Goal: Task Accomplishment & Management: Use online tool/utility

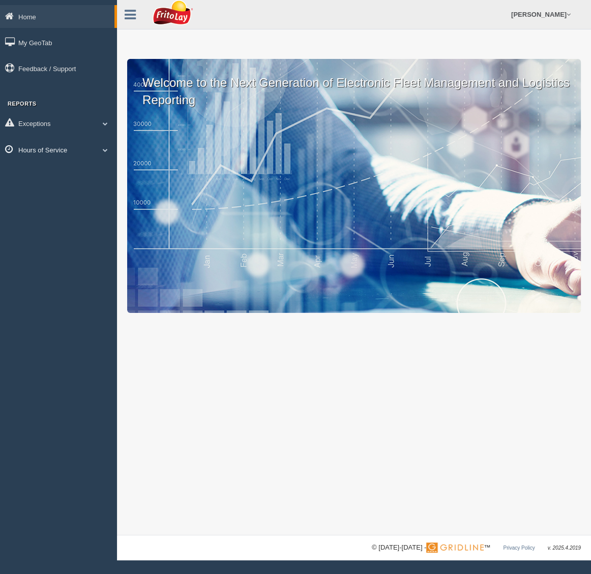
click at [46, 149] on link "Hours of Service" at bounding box center [58, 149] width 117 height 23
click at [60, 172] on link "HOS Explanation Reports" at bounding box center [66, 173] width 96 height 18
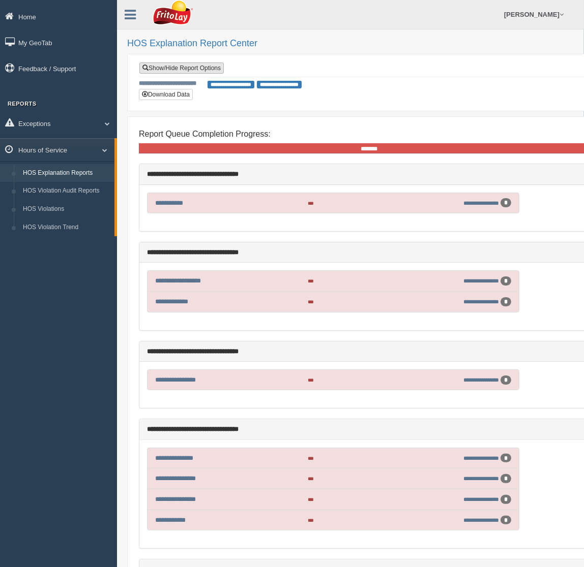
click at [179, 67] on link "Show/Hide Report Options" at bounding box center [181, 68] width 84 height 11
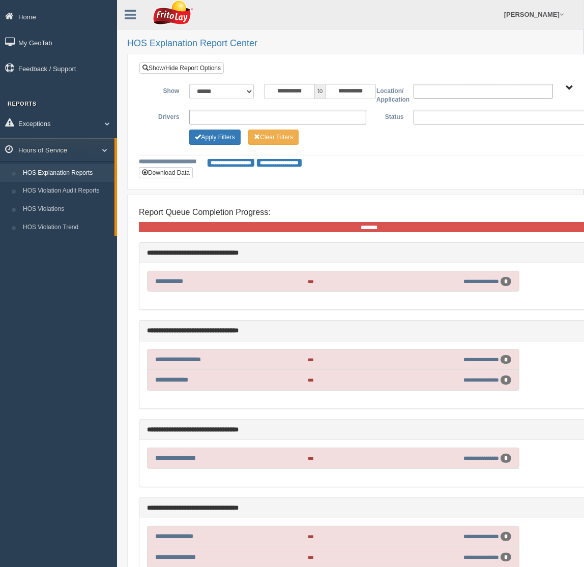
click at [444, 120] on ul at bounding box center [501, 117] width 177 height 15
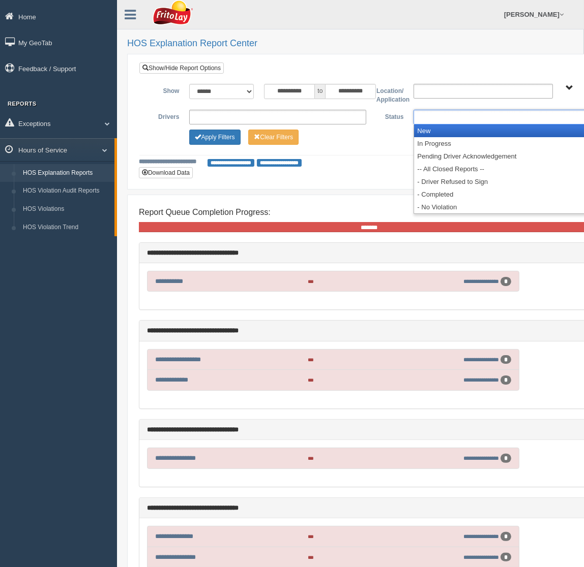
click at [447, 129] on li "New" at bounding box center [502, 131] width 176 height 13
click at [445, 133] on li "In Progress" at bounding box center [502, 131] width 176 height 13
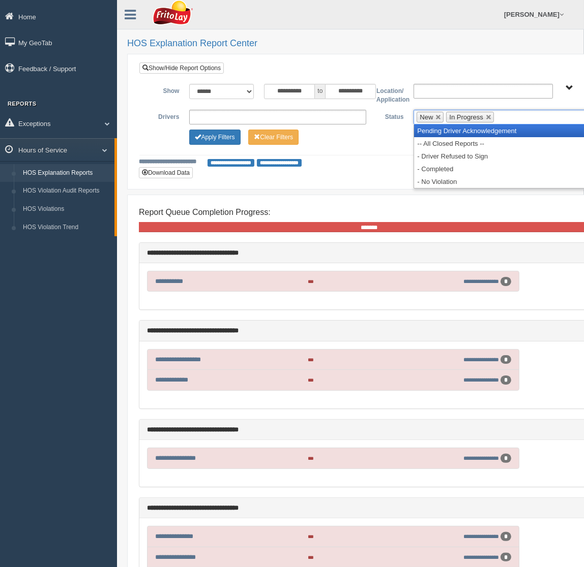
click at [445, 133] on li "Pending Driver Acknowledgement" at bounding box center [502, 131] width 176 height 13
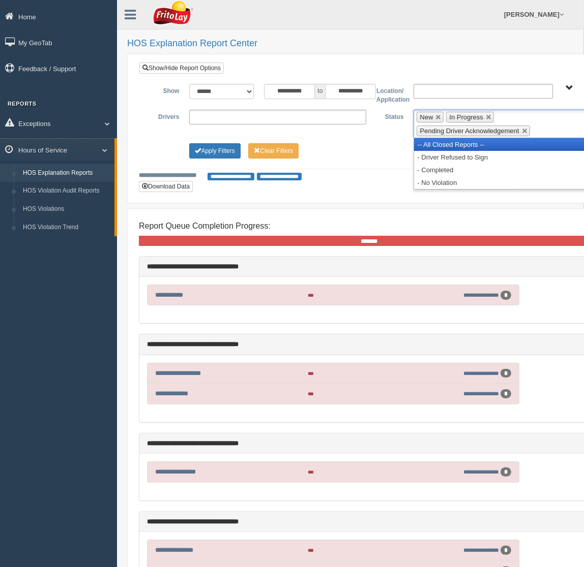
click at [443, 142] on li "-- All Closed Reports --" at bounding box center [502, 144] width 176 height 13
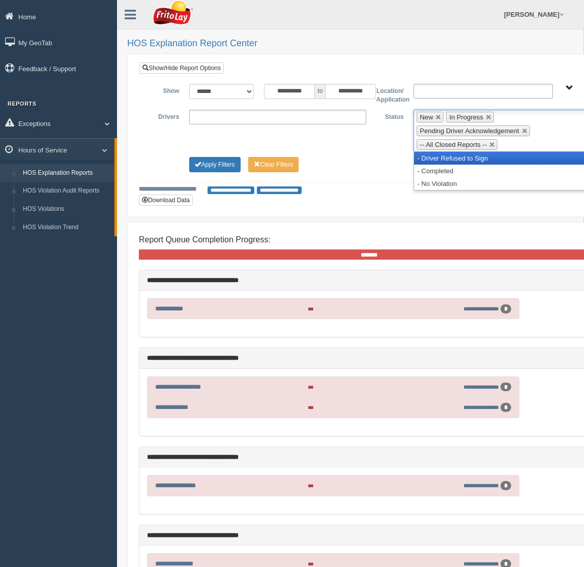
click at [443, 153] on li "- Driver Refused to Sign" at bounding box center [502, 158] width 176 height 13
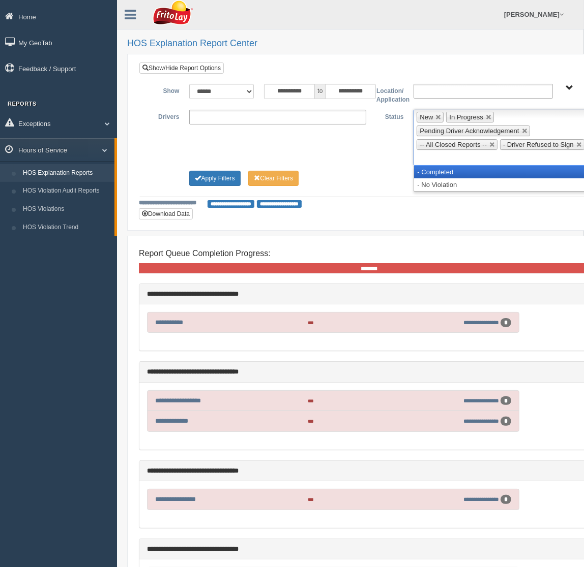
click at [439, 168] on li "- Completed" at bounding box center [502, 172] width 176 height 13
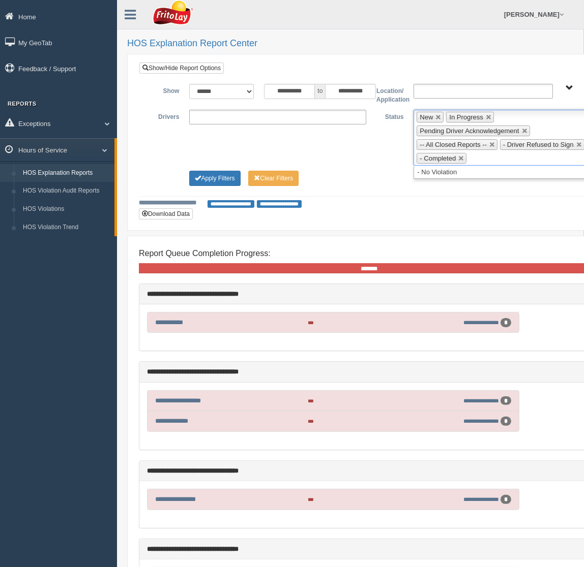
click at [279, 113] on ul "**********" at bounding box center [277, 117] width 177 height 15
